Goal: Task Accomplishment & Management: Manage account settings

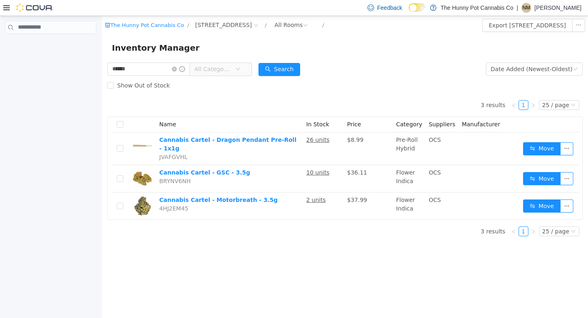
click at [12, 7] on div at bounding box center [28, 8] width 50 height 8
click at [6, 9] on icon at bounding box center [6, 7] width 7 height 7
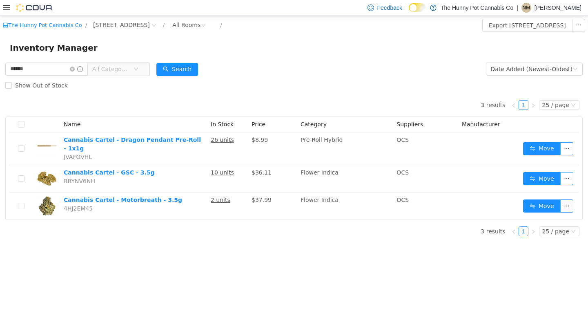
click at [5, 8] on icon at bounding box center [6, 7] width 7 height 7
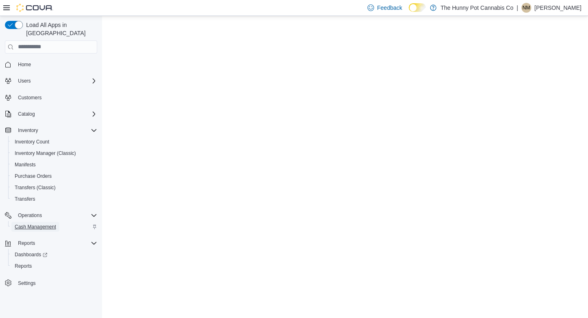
click at [18, 223] on span "Cash Management" at bounding box center [35, 226] width 41 height 7
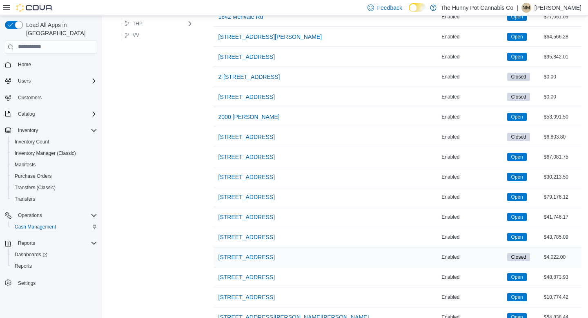
scroll to position [312, 0]
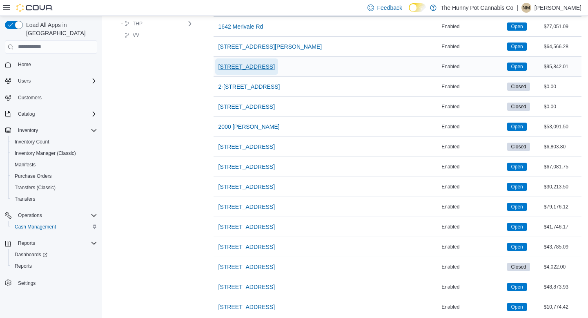
click at [240, 60] on span "[STREET_ADDRESS]" at bounding box center [247, 66] width 56 height 16
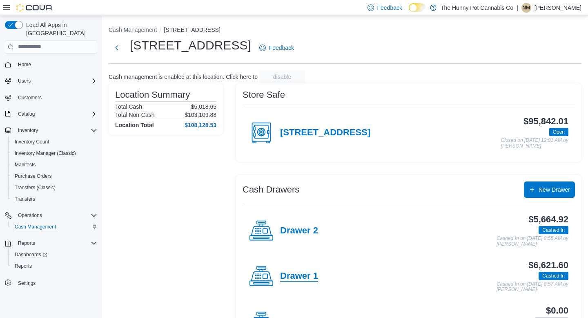
click at [300, 276] on h4 "Drawer 1" at bounding box center [299, 276] width 38 height 11
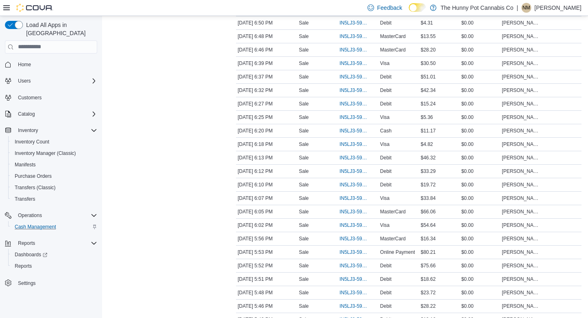
scroll to position [1277, 0]
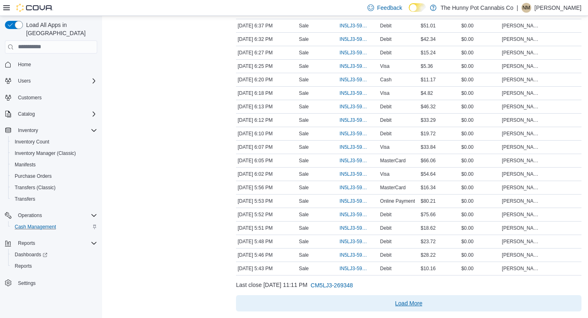
click at [407, 301] on span "Load More" at bounding box center [408, 303] width 27 height 8
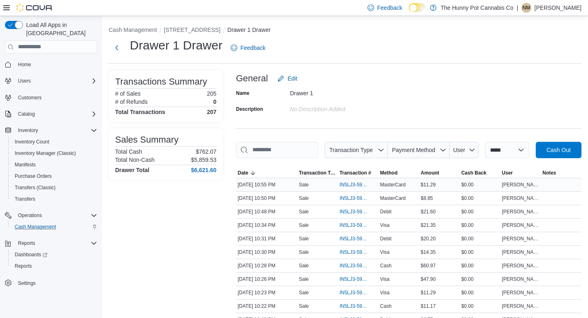
scroll to position [183, 0]
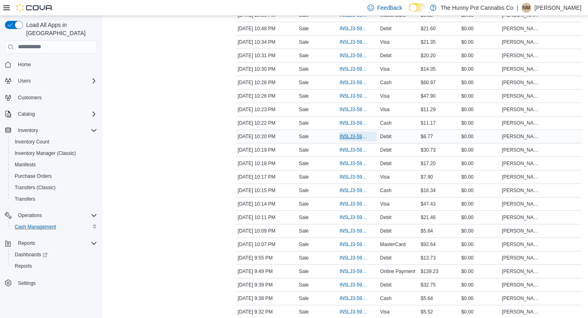
click at [359, 140] on span "IN5LJ3-5952165" at bounding box center [353, 136] width 29 height 7
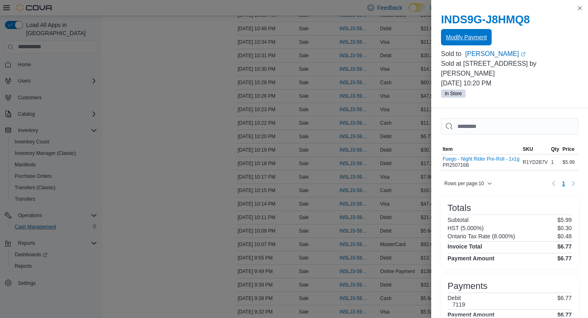
click at [474, 38] on span "Modify Payment" at bounding box center [466, 37] width 41 height 8
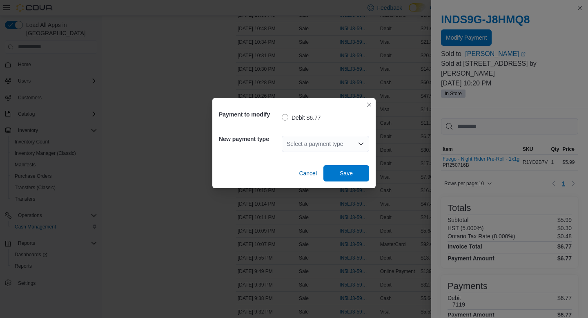
click at [343, 138] on div "Select a payment type" at bounding box center [325, 144] width 87 height 16
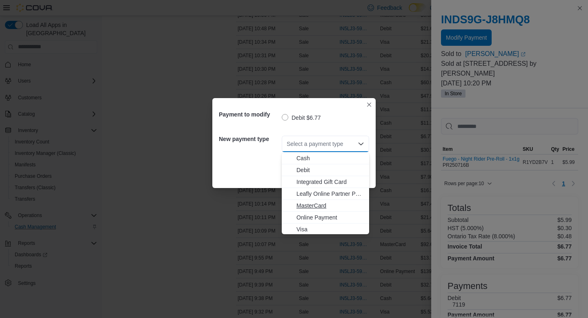
click at [308, 204] on span "MasterCard" at bounding box center [331, 205] width 68 height 8
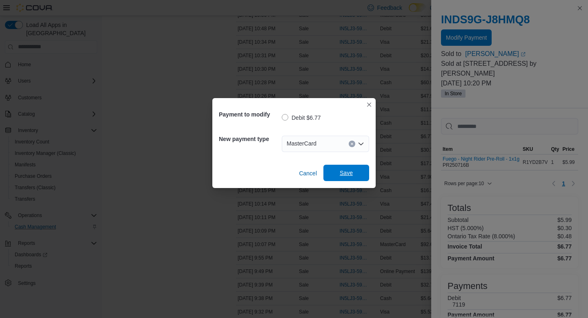
click at [352, 176] on span "Save" at bounding box center [346, 173] width 13 height 8
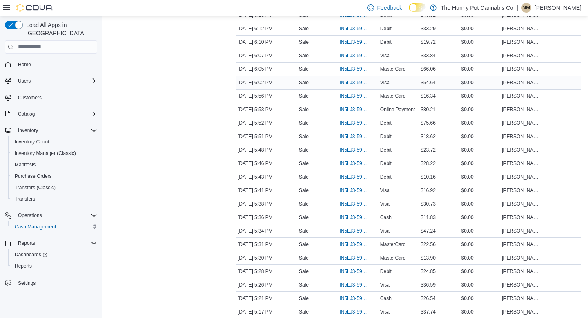
scroll to position [1939, 0]
click at [347, 140] on span "IN5LJ3-5948371" at bounding box center [353, 136] width 29 height 7
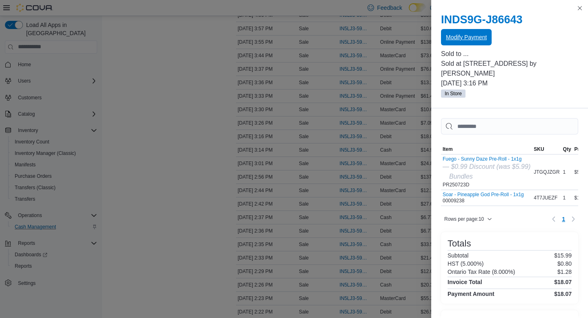
click at [467, 42] on span "Modify Payment" at bounding box center [466, 37] width 41 height 16
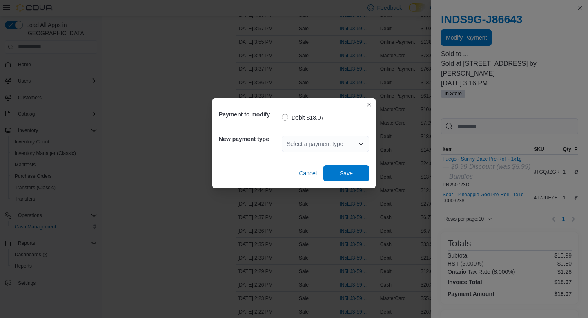
click at [318, 147] on div "Select a payment type" at bounding box center [325, 144] width 87 height 16
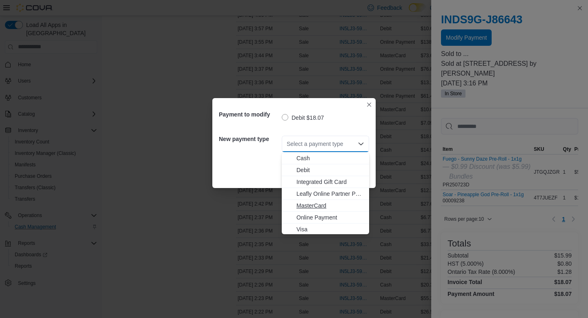
click at [307, 205] on span "MasterCard" at bounding box center [331, 205] width 68 height 8
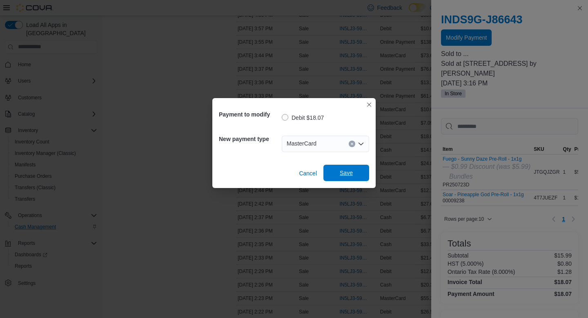
click at [348, 168] on span "Save" at bounding box center [346, 173] width 36 height 16
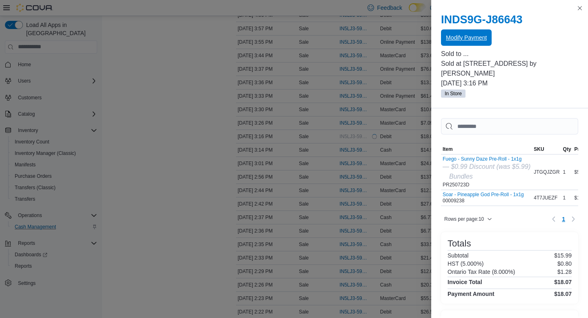
scroll to position [0, 0]
drag, startPoint x: 380, startPoint y: 50, endPoint x: 397, endPoint y: 19, distance: 36.0
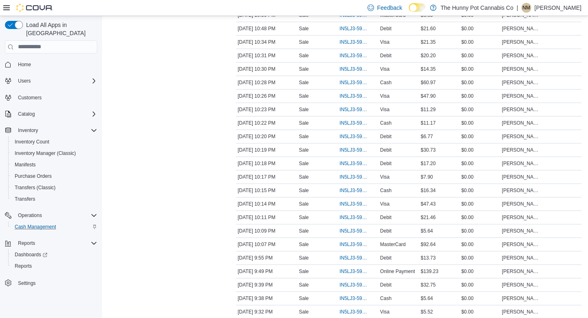
scroll to position [982, 0]
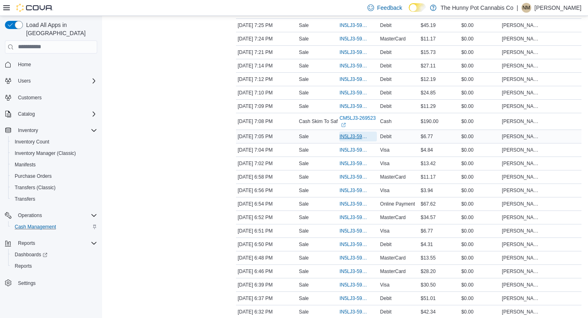
click at [346, 140] on span "IN5LJ3-5950457" at bounding box center [353, 136] width 29 height 7
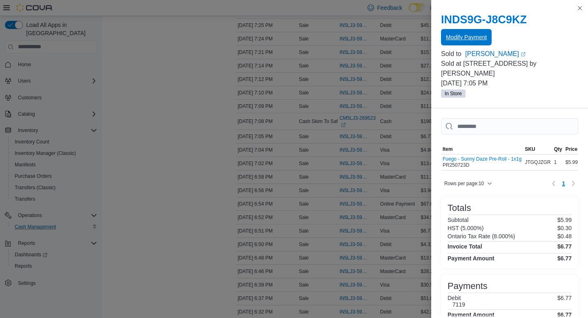
click at [472, 32] on span "Modify Payment" at bounding box center [466, 37] width 41 height 16
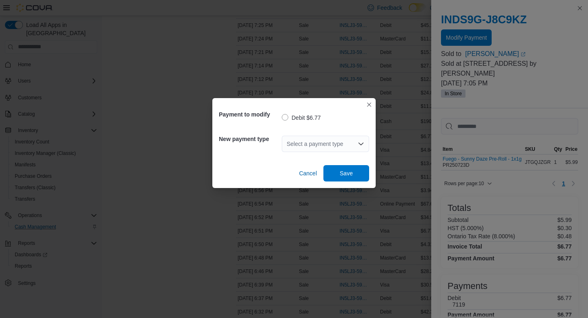
click at [307, 138] on div "Select a payment type" at bounding box center [325, 144] width 87 height 16
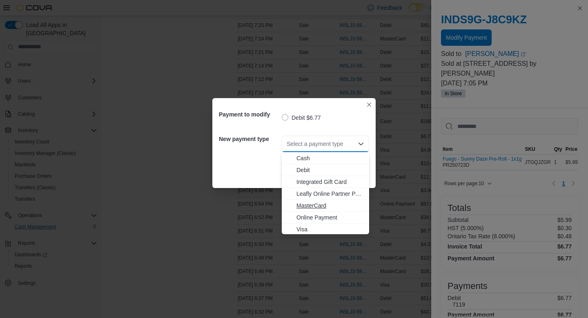
click at [308, 203] on span "MasterCard" at bounding box center [331, 205] width 68 height 8
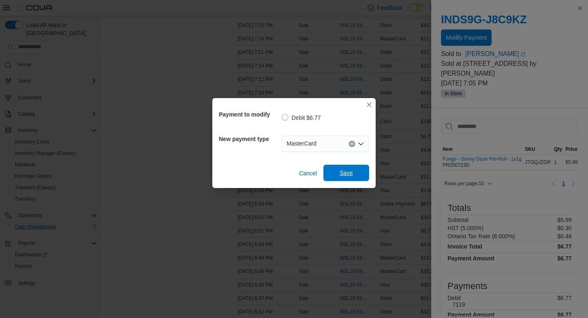
click at [355, 172] on span "Save" at bounding box center [346, 173] width 36 height 16
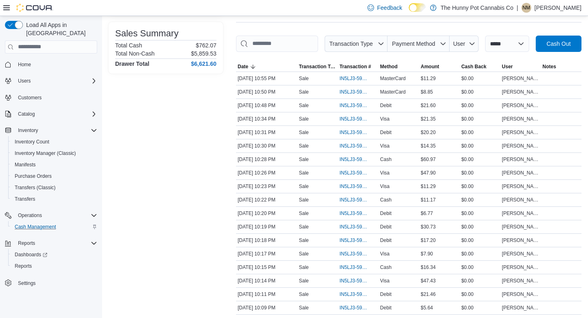
scroll to position [0, 0]
